Goal: Transaction & Acquisition: Purchase product/service

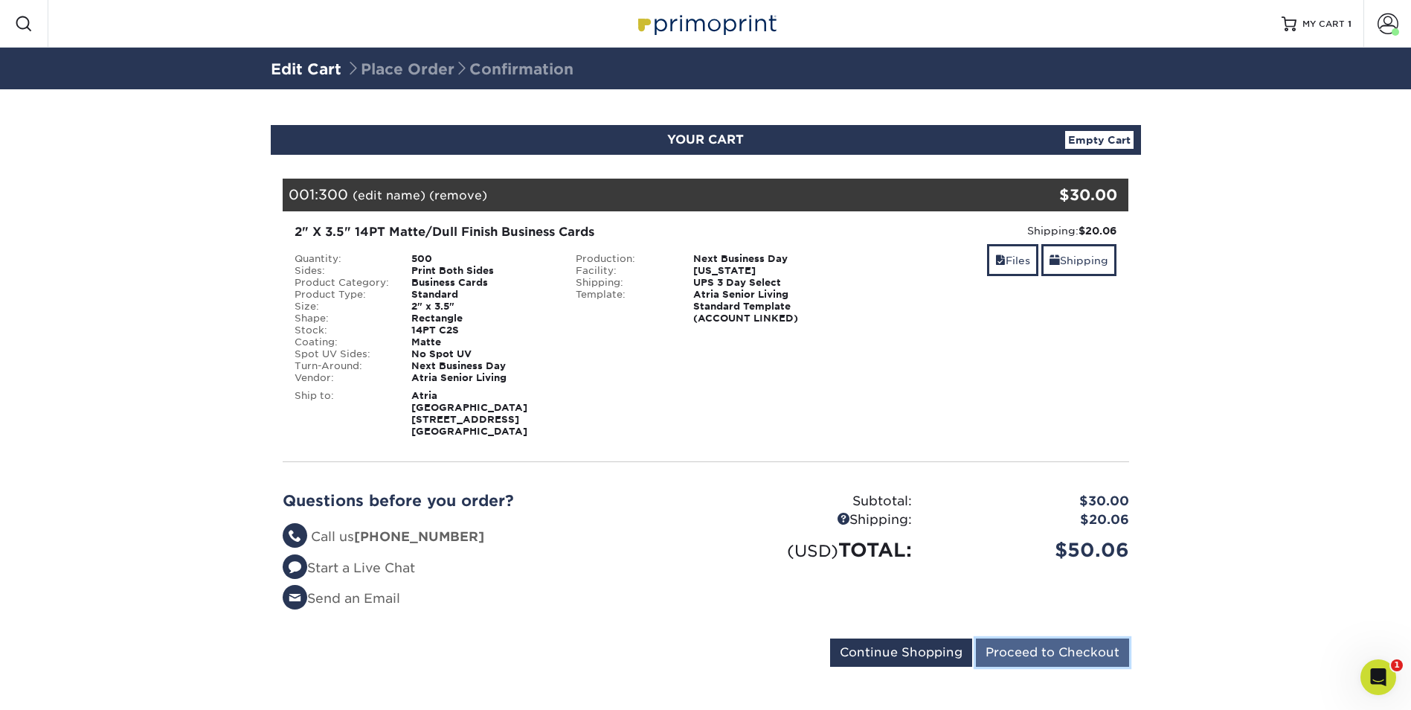
click at [1081, 654] on input "Proceed to Checkout" at bounding box center [1052, 652] width 153 height 28
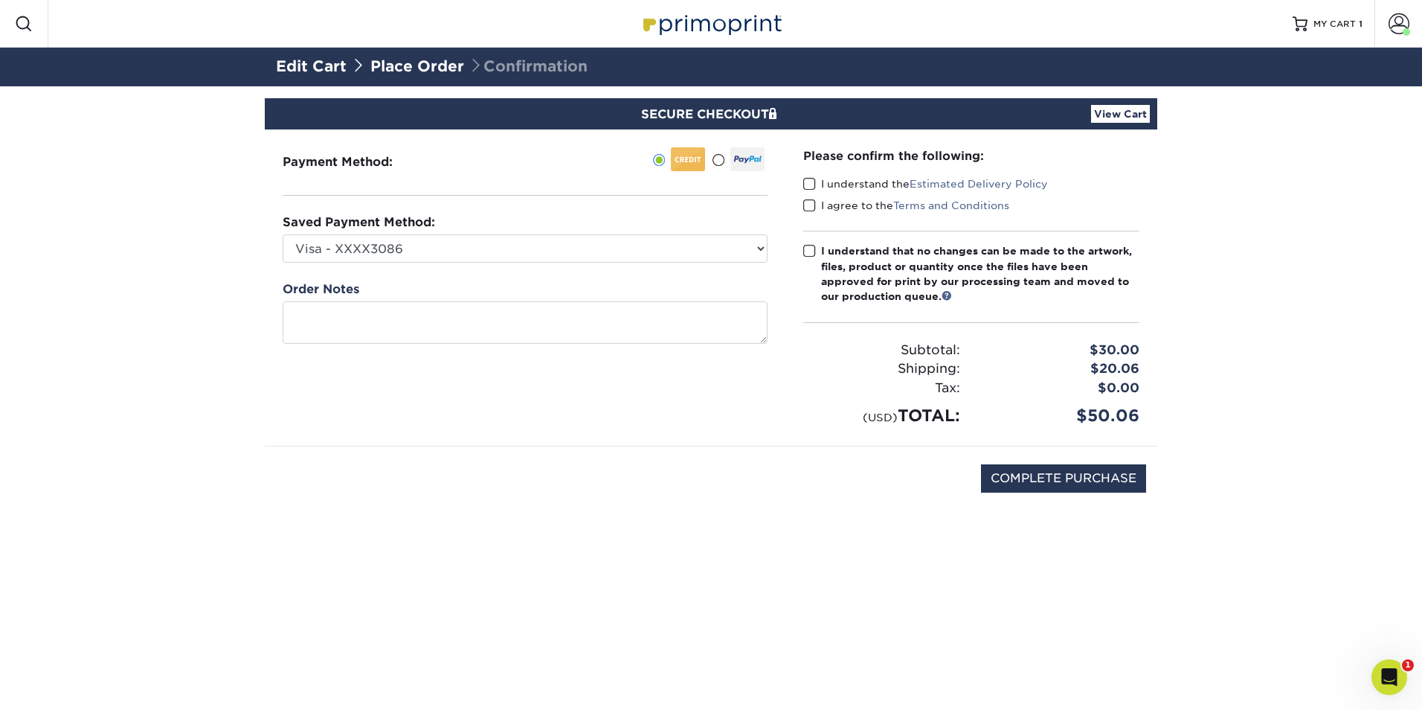
click at [808, 188] on span at bounding box center [809, 184] width 13 height 14
click at [0, 0] on input "I understand the Estimated Delivery Policy" at bounding box center [0, 0] width 0 height 0
click at [807, 203] on span at bounding box center [809, 206] width 13 height 14
click at [0, 0] on input "I agree to the Terms and Conditions" at bounding box center [0, 0] width 0 height 0
click at [812, 251] on span at bounding box center [809, 251] width 13 height 14
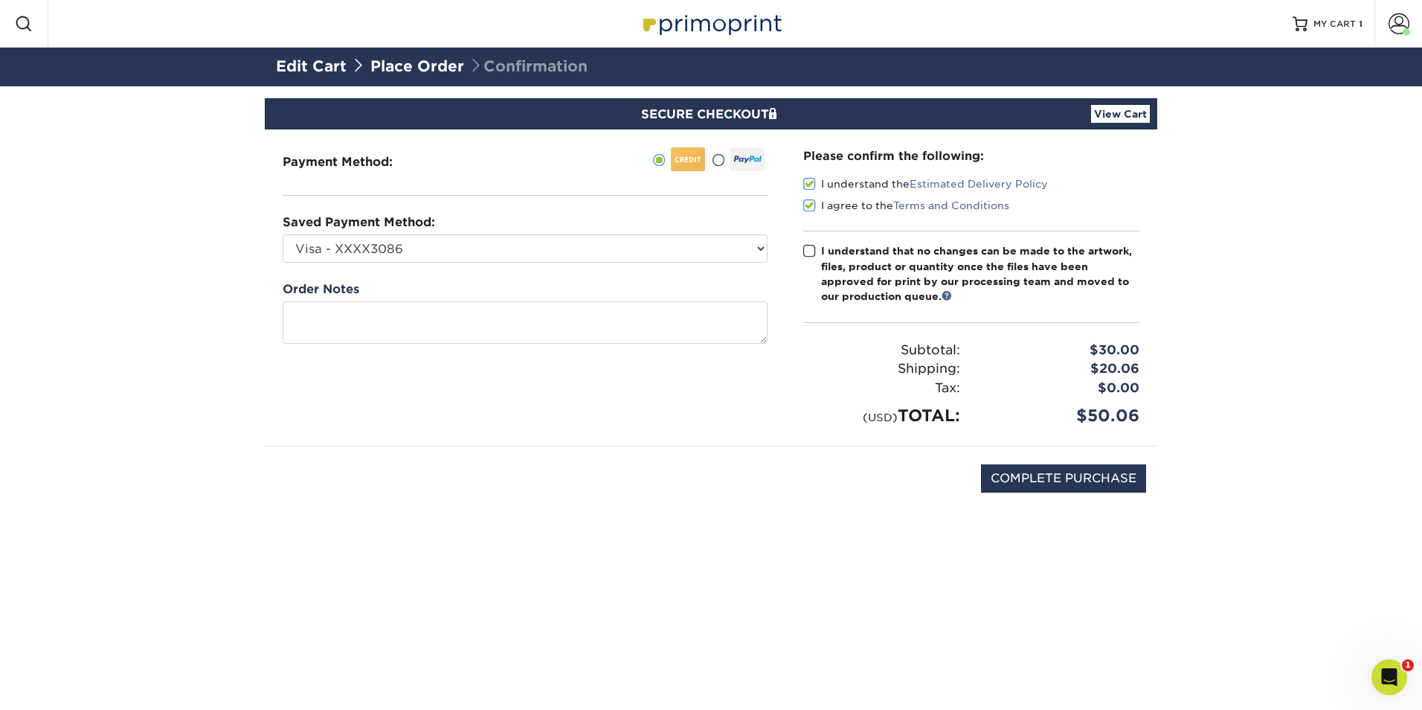
click at [0, 0] on input "I understand that no changes can be made to the artwork, files, product or quan…" at bounding box center [0, 0] width 0 height 0
click at [1068, 482] on input "COMPLETE PURCHASE" at bounding box center [1063, 478] width 165 height 28
type input "PROCESSING, PLEASE WAIT..."
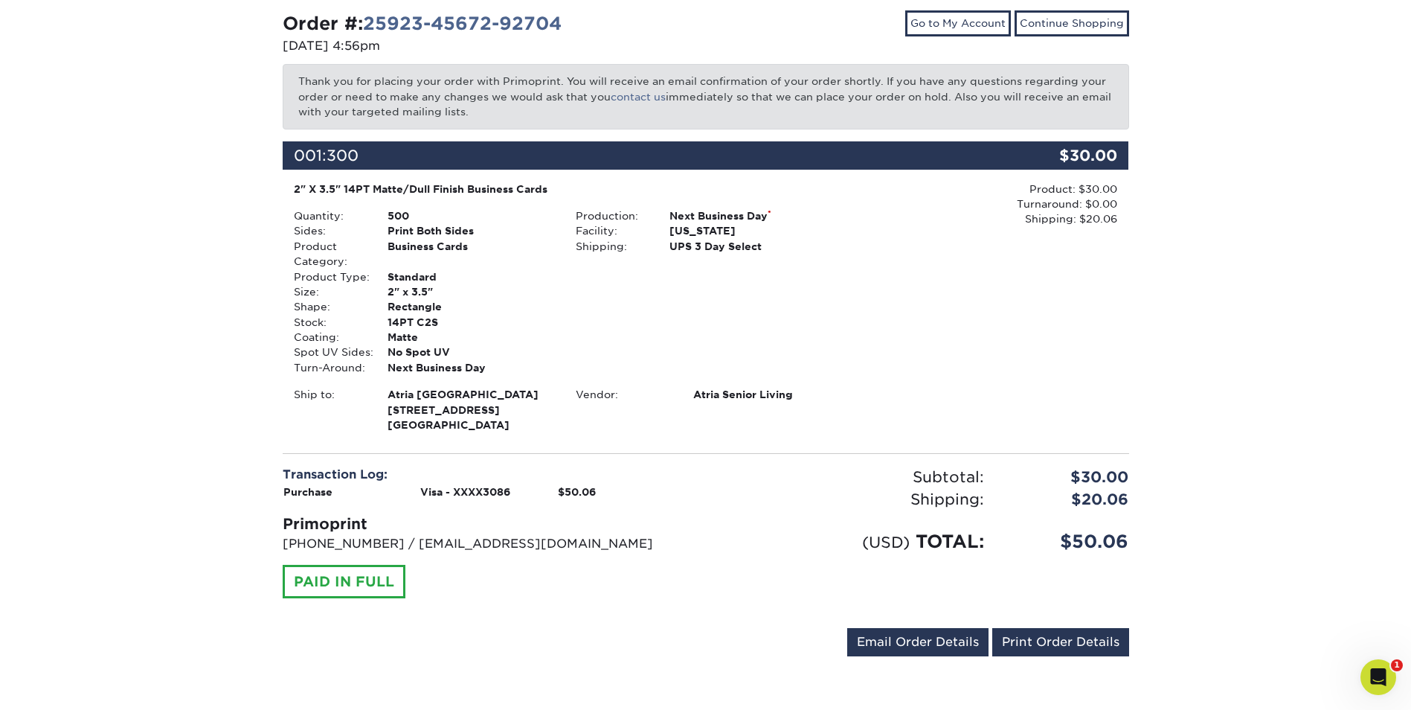
scroll to position [172, 0]
click at [1061, 645] on link "Print Order Details" at bounding box center [1060, 642] width 137 height 28
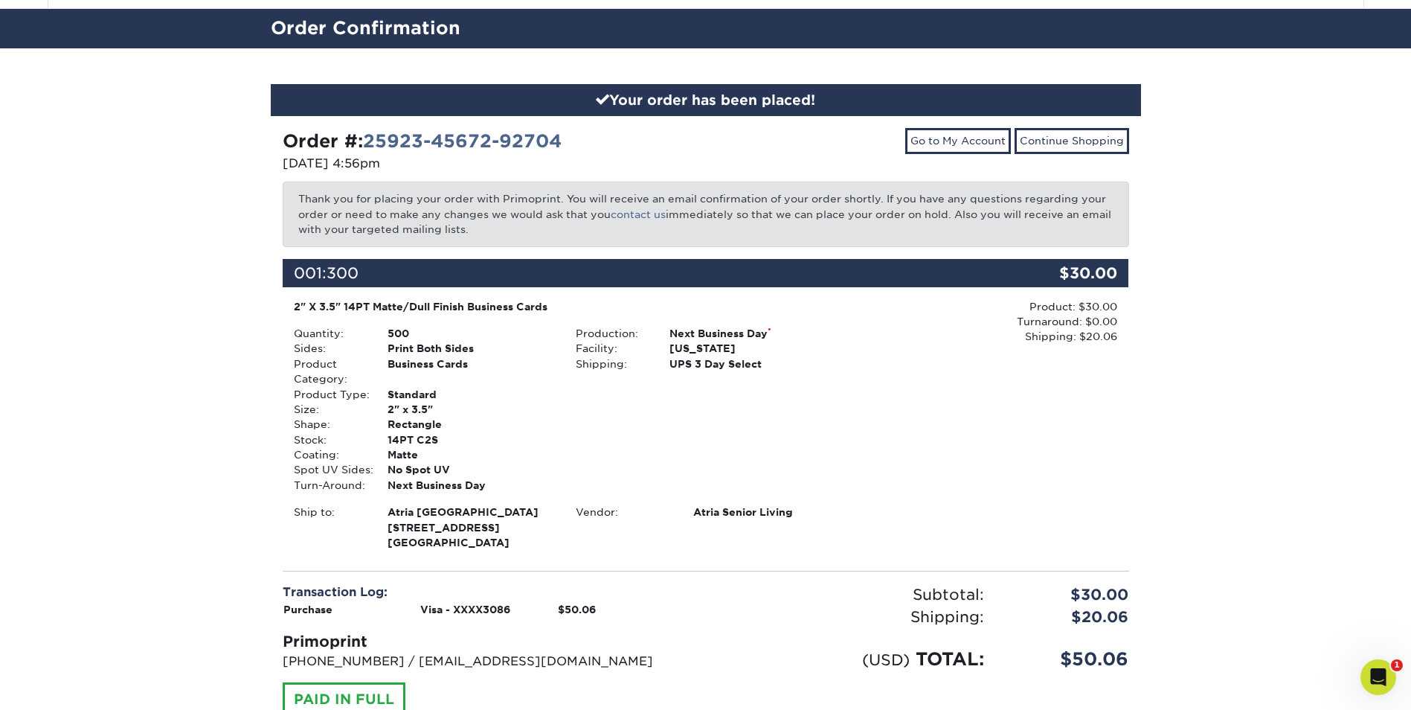
scroll to position [0, 0]
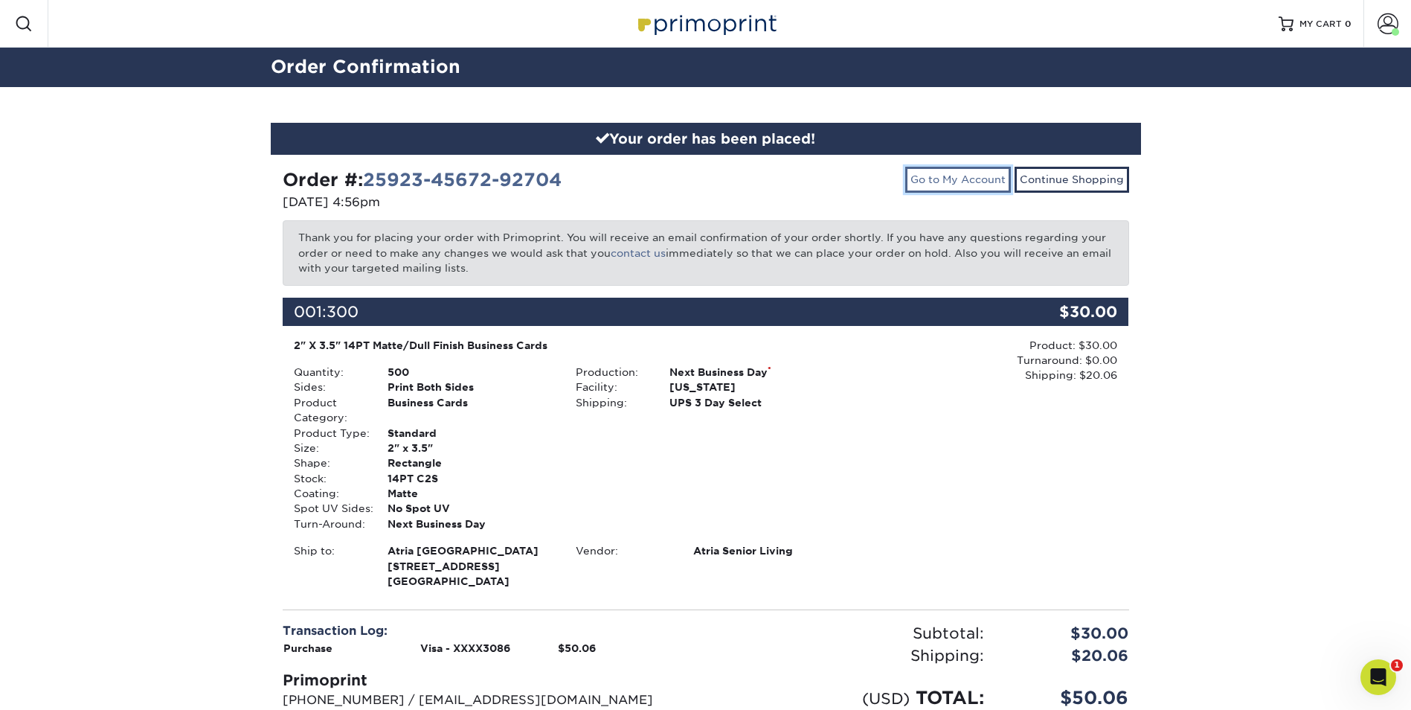
click at [963, 183] on link "Go to My Account" at bounding box center [958, 179] width 106 height 25
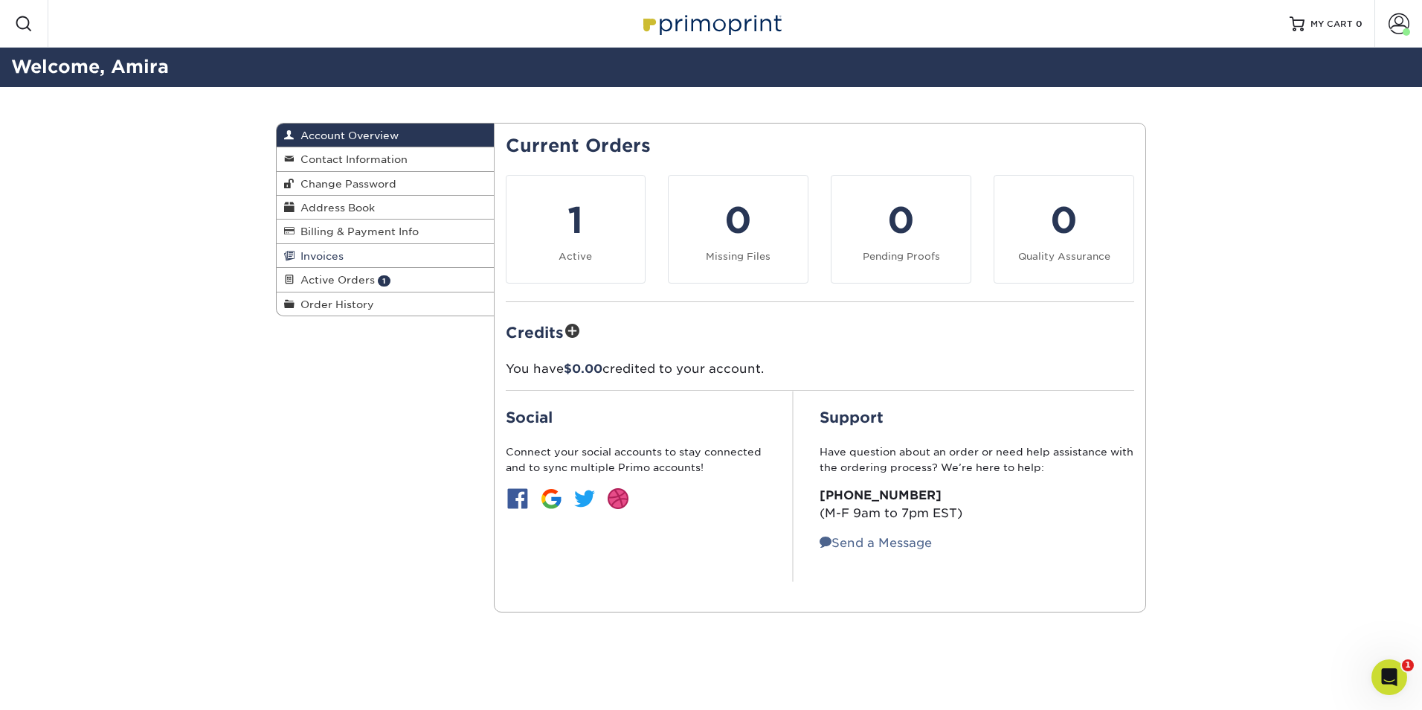
click at [363, 254] on link "Invoices" at bounding box center [385, 256] width 217 height 24
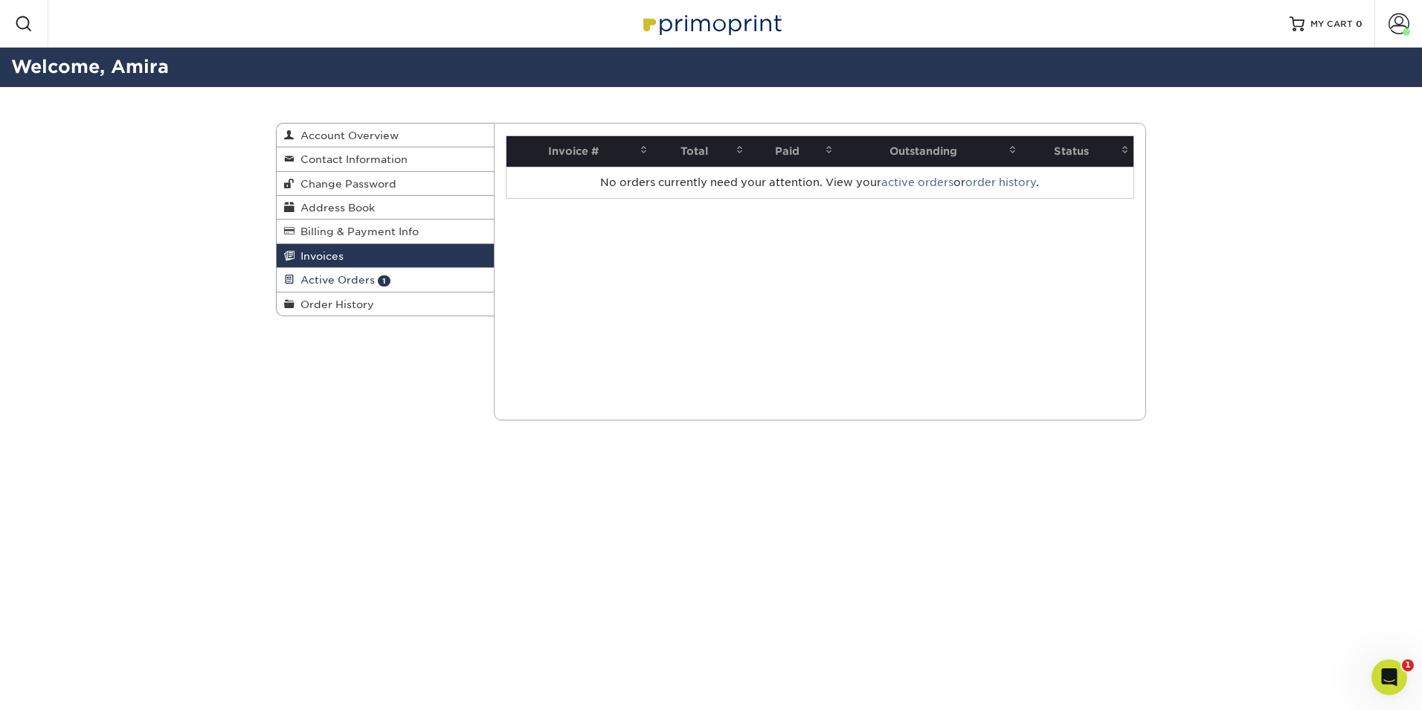
click at [357, 277] on span "Active Orders" at bounding box center [335, 280] width 80 height 12
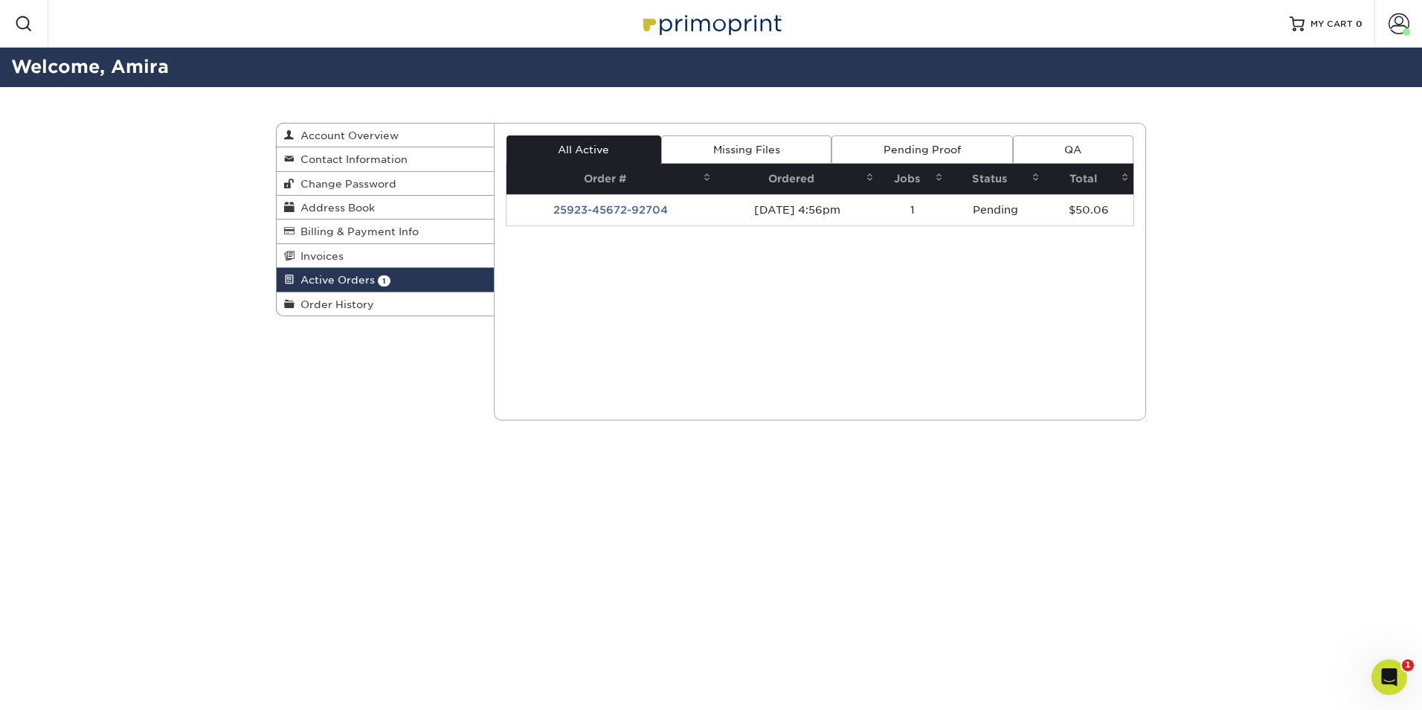
click at [944, 140] on link "Pending Proof" at bounding box center [922, 149] width 181 height 28
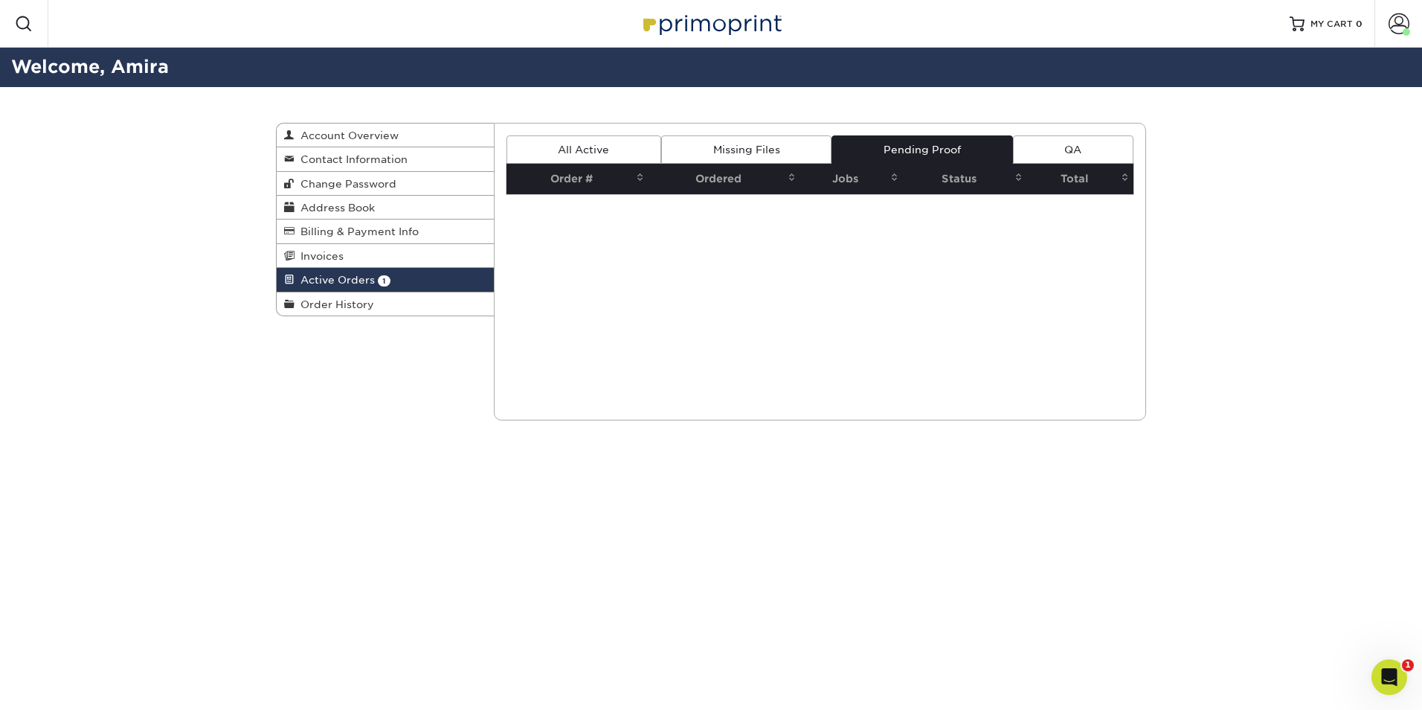
click at [710, 139] on link "Missing Files" at bounding box center [746, 149] width 170 height 28
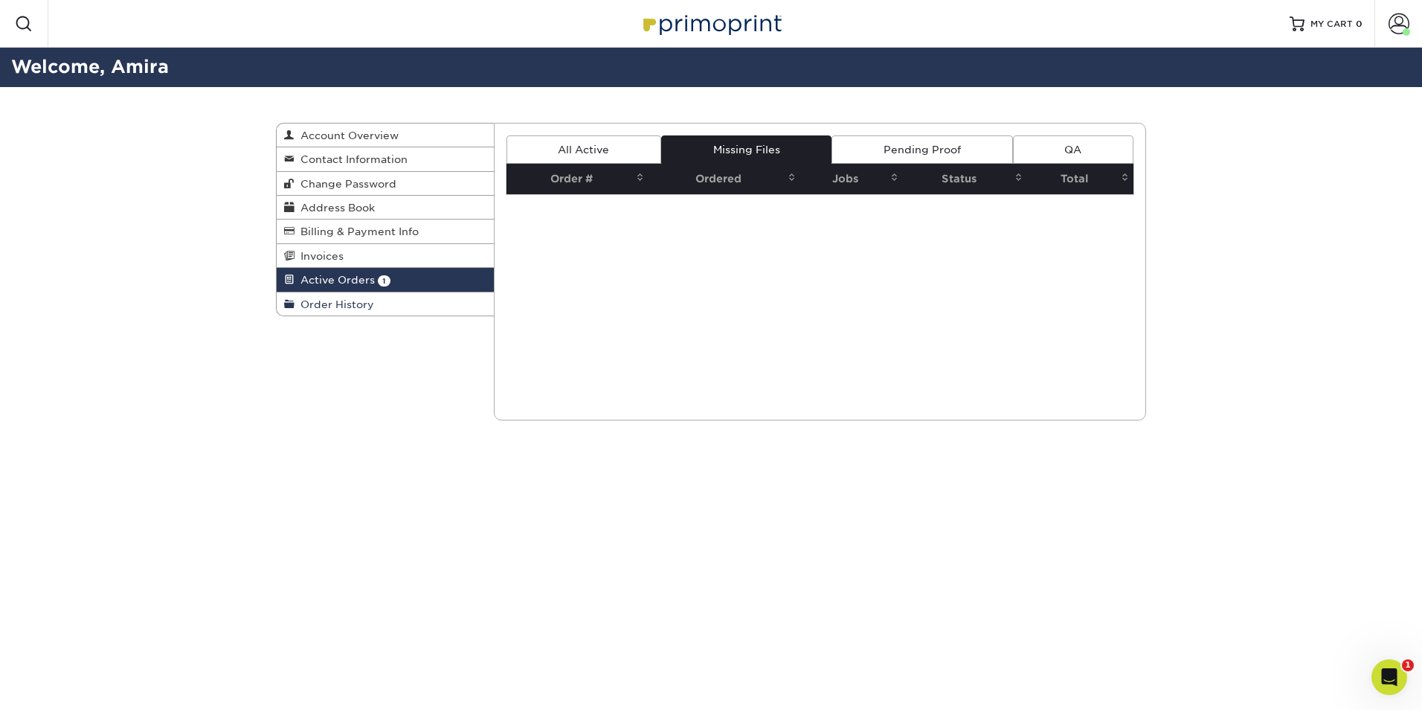
click at [324, 305] on span "Order History" at bounding box center [335, 304] width 80 height 12
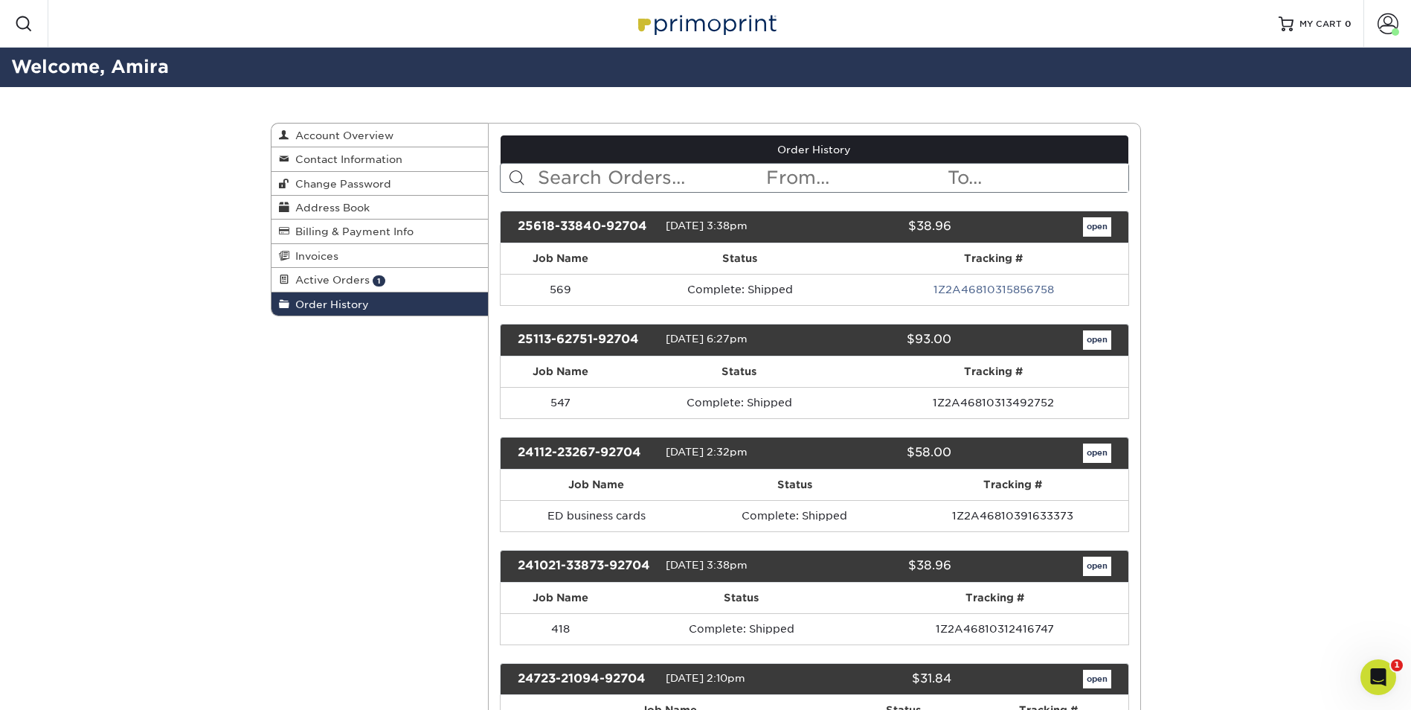
click at [19, 15] on span at bounding box center [24, 24] width 18 height 18
click at [701, 25] on img at bounding box center [705, 23] width 149 height 32
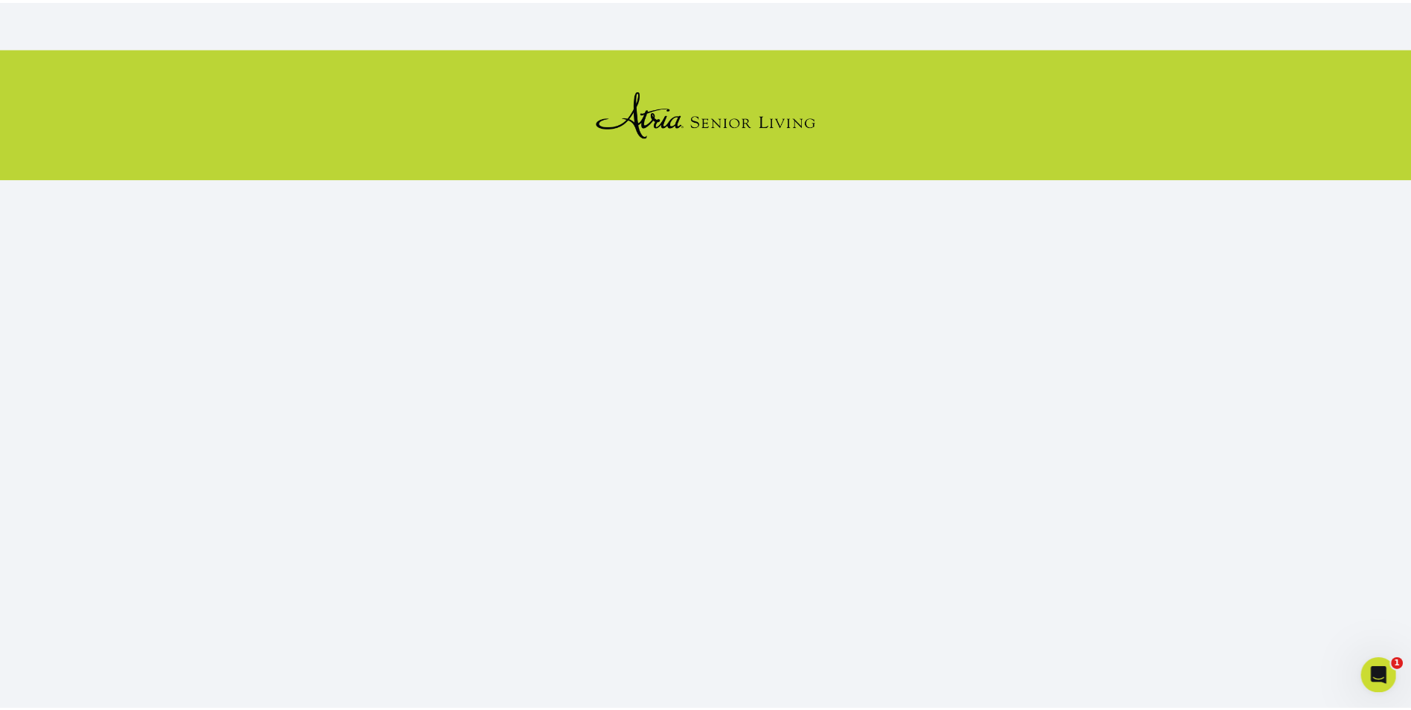
scroll to position [127, 0]
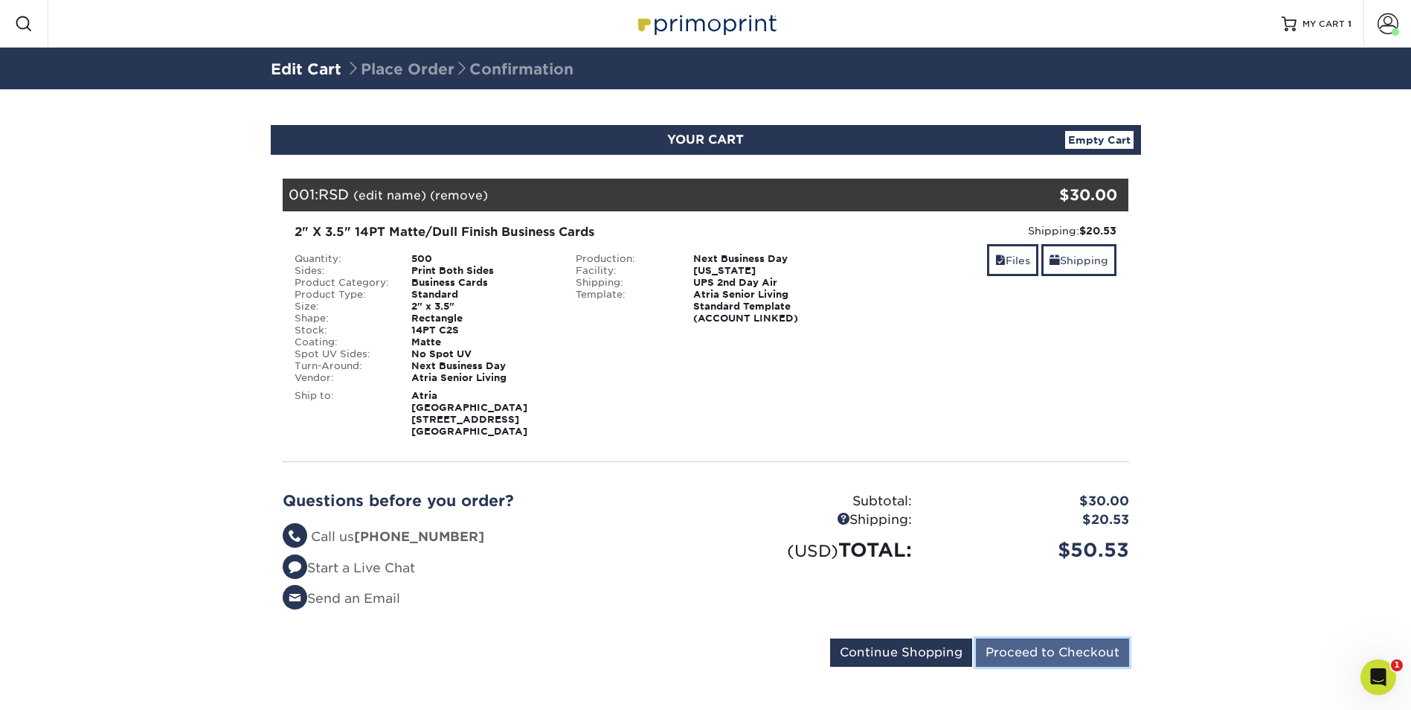
click at [1039, 656] on input "Proceed to Checkout" at bounding box center [1052, 652] width 153 height 28
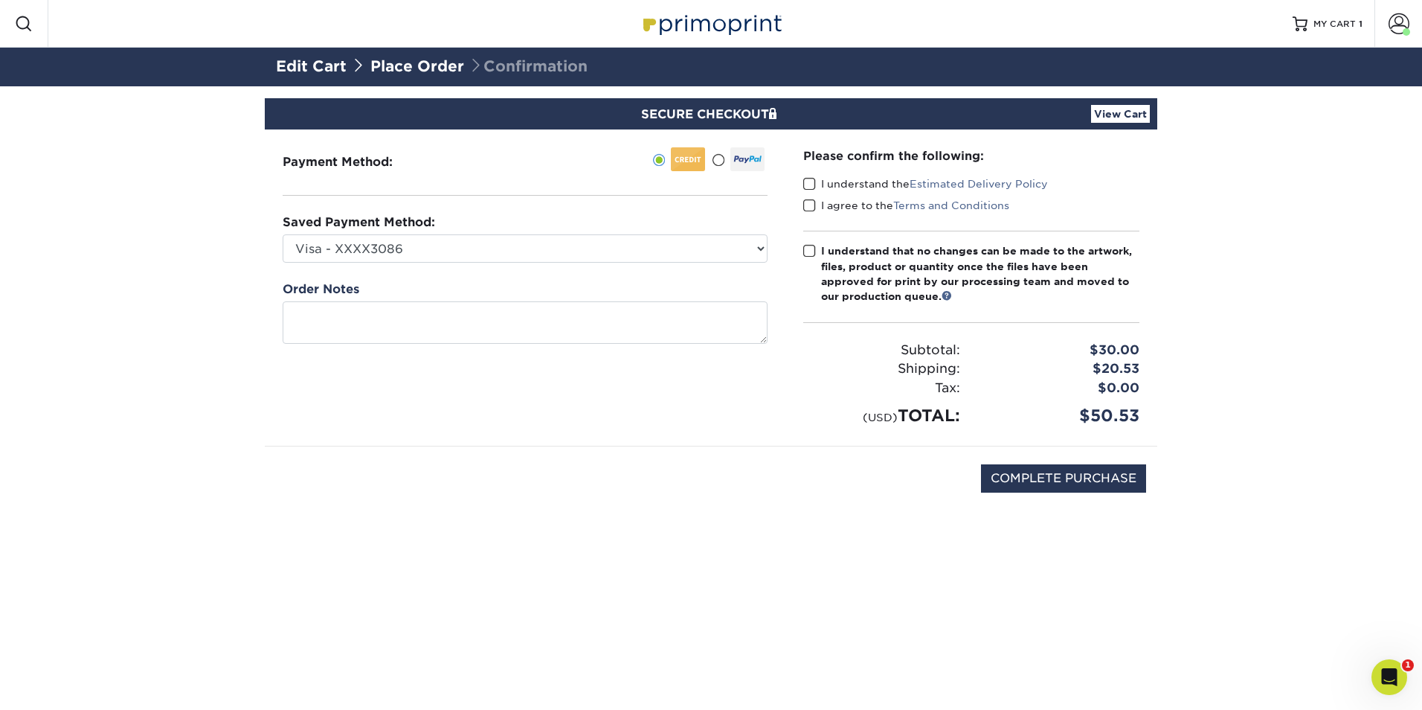
click at [808, 184] on span at bounding box center [809, 184] width 13 height 14
click at [0, 0] on input "I understand the Estimated Delivery Policy" at bounding box center [0, 0] width 0 height 0
click at [811, 207] on span at bounding box center [809, 206] width 13 height 14
click at [0, 0] on input "I agree to the Terms and Conditions" at bounding box center [0, 0] width 0 height 0
click at [807, 248] on span at bounding box center [809, 251] width 13 height 14
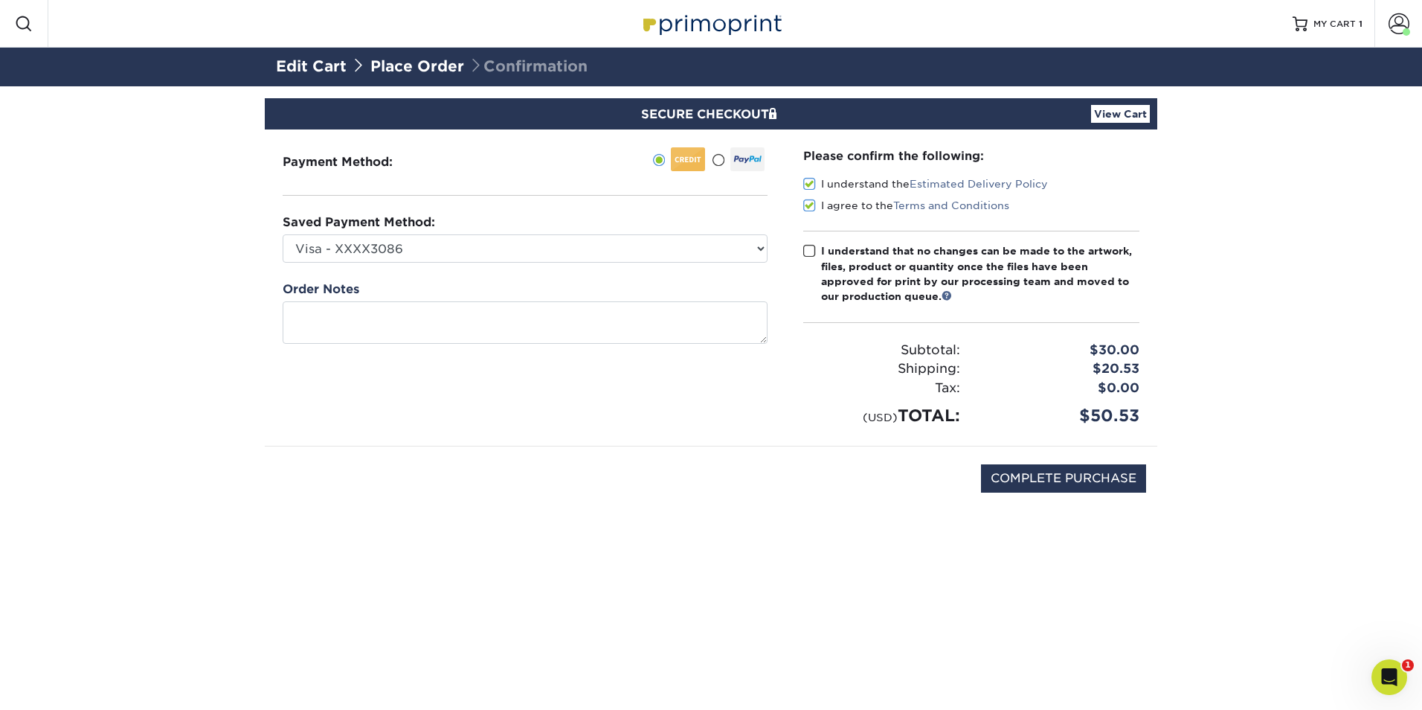
click at [0, 0] on input "I understand that no changes can be made to the artwork, files, product or quan…" at bounding box center [0, 0] width 0 height 0
click at [1006, 483] on input "COMPLETE PURCHASE" at bounding box center [1063, 478] width 165 height 28
type input "PROCESSING, PLEASE WAIT..."
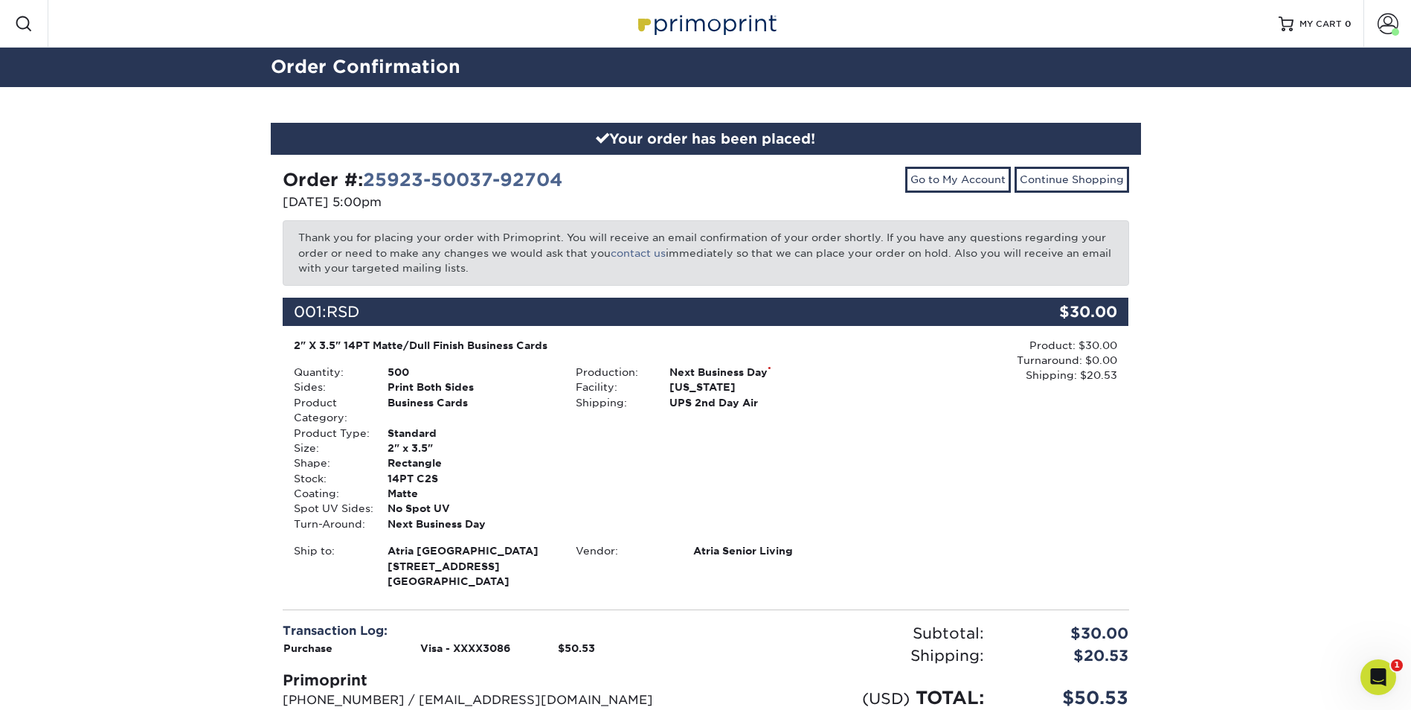
click at [1200, 303] on div "Your order has been placed! Order #: 25923-50037-92704 [DATE] 5:00pm Go to My A…" at bounding box center [705, 476] width 1411 height 779
click at [1219, 417] on div "Your order has been placed! Order #: 25923-50037-92704 [DATE] 5:00pm Go to My A…" at bounding box center [705, 476] width 1411 height 779
